Goal: Transaction & Acquisition: Purchase product/service

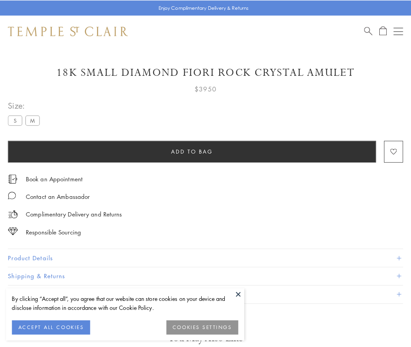
scroll to position [20, 0]
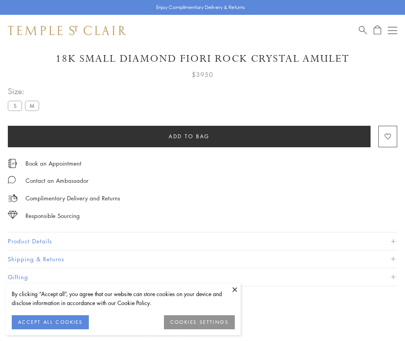
click at [189, 136] on span "Add to bag" at bounding box center [189, 136] width 41 height 9
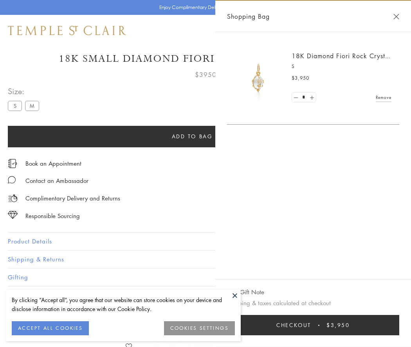
click at [311, 325] on span "Checkout" at bounding box center [293, 325] width 35 height 9
